Goal: Transaction & Acquisition: Purchase product/service

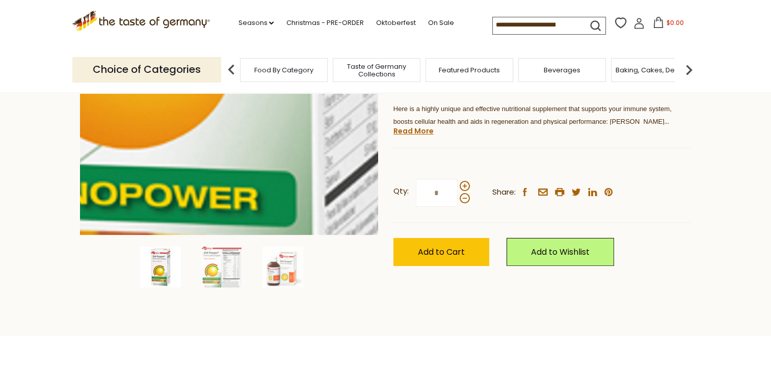
scroll to position [223, 0]
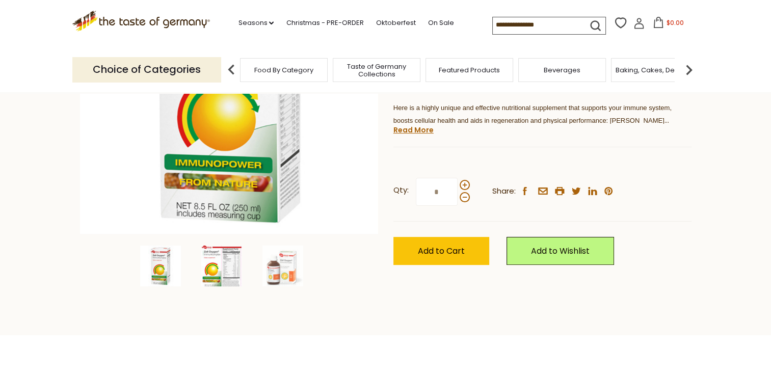
click at [221, 266] on img at bounding box center [221, 265] width 41 height 41
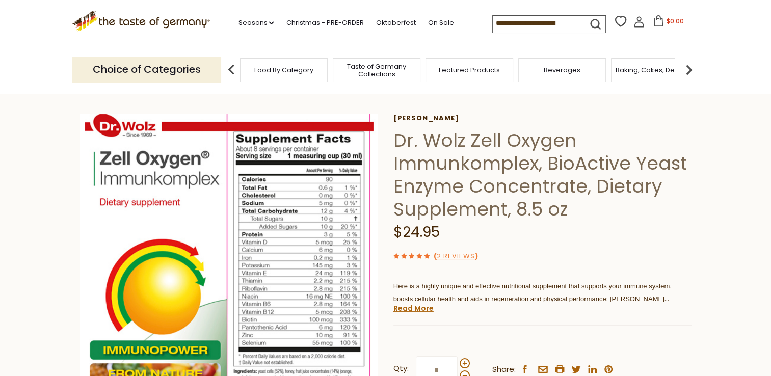
scroll to position [45, 0]
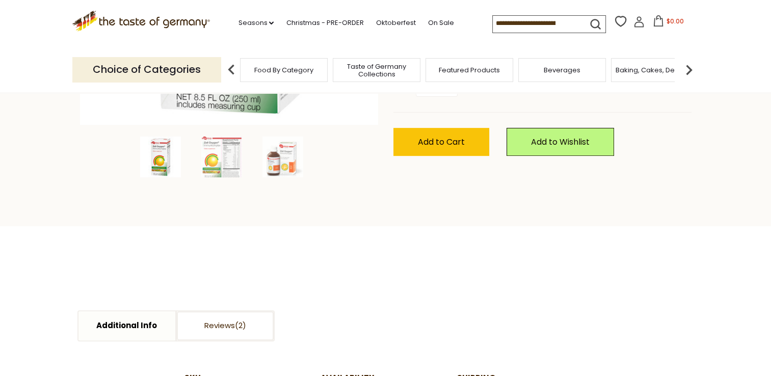
scroll to position [342, 0]
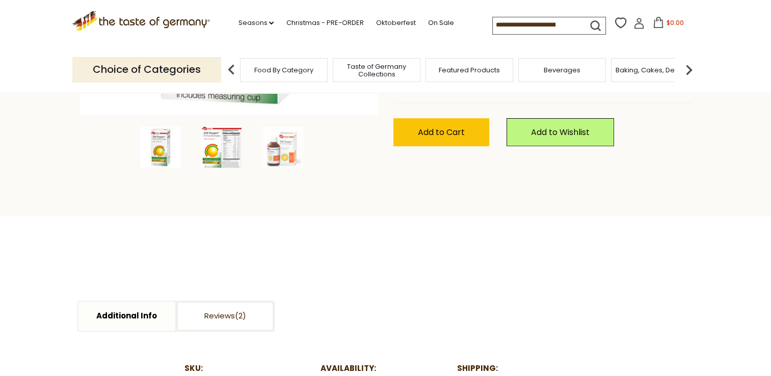
click at [229, 153] on img at bounding box center [221, 147] width 41 height 41
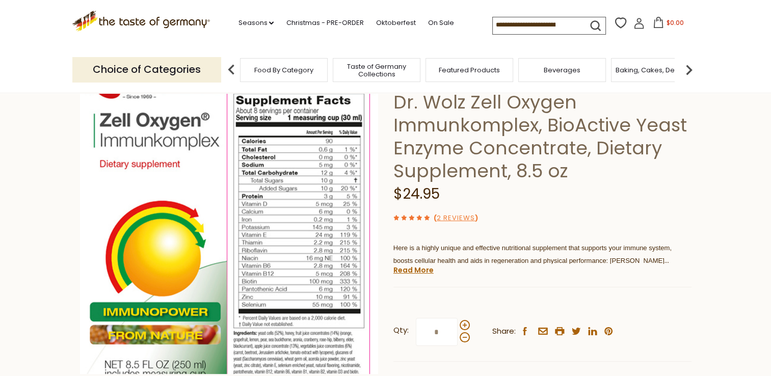
scroll to position [82, 0]
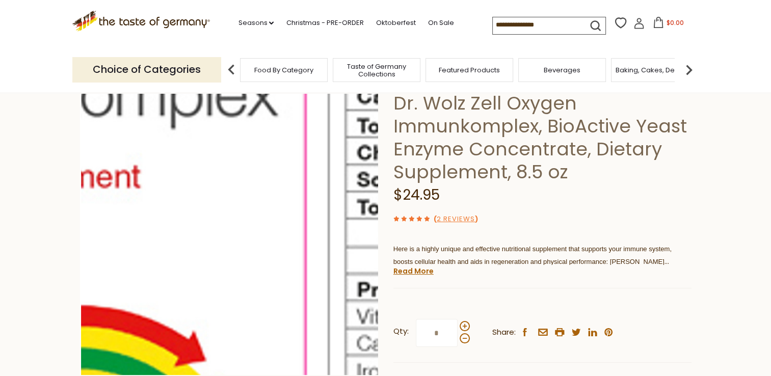
drag, startPoint x: 222, startPoint y: 166, endPoint x: 196, endPoint y: 160, distance: 26.7
click at [196, 160] on img at bounding box center [230, 226] width 298 height 298
